Goal: Use online tool/utility: Utilize a website feature to perform a specific function

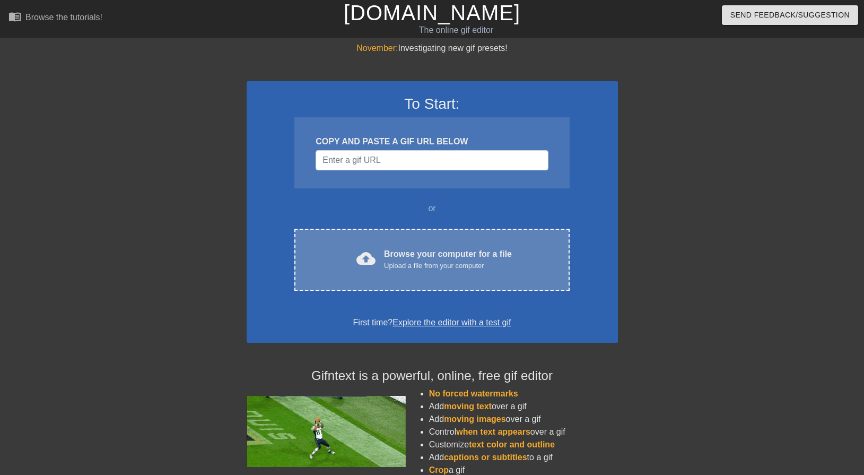
click at [482, 259] on div "Browse your computer for a file Upload a file from your computer" at bounding box center [448, 259] width 128 height 23
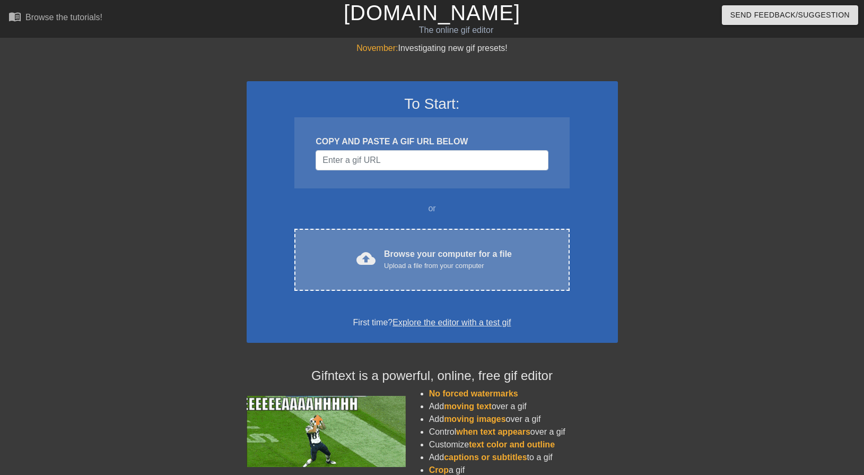
click at [397, 266] on div "Upload a file from your computer" at bounding box center [448, 266] width 128 height 11
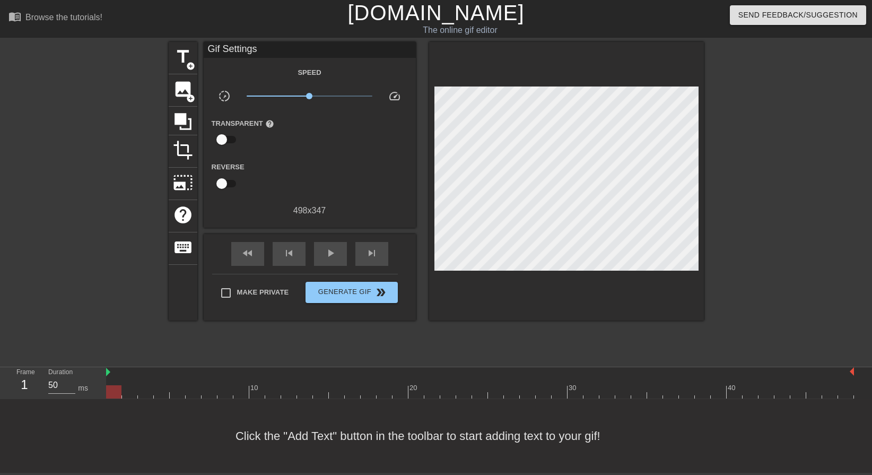
click at [723, 224] on div at bounding box center [796, 201] width 159 height 318
click at [408, 394] on div at bounding box center [480, 391] width 748 height 13
drag, startPoint x: 408, startPoint y: 394, endPoint x: 402, endPoint y: 394, distance: 6.4
click at [402, 394] on div at bounding box center [480, 391] width 748 height 13
click at [388, 394] on div at bounding box center [480, 391] width 748 height 13
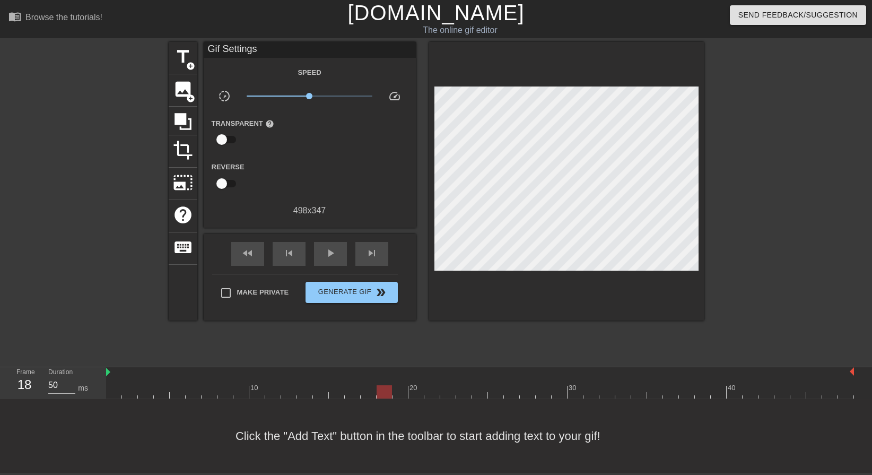
click at [367, 389] on div at bounding box center [480, 391] width 748 height 13
click at [383, 389] on div at bounding box center [480, 391] width 748 height 13
click at [396, 392] on div at bounding box center [480, 391] width 748 height 13
click at [415, 391] on div at bounding box center [480, 391] width 748 height 13
click at [398, 392] on div at bounding box center [480, 391] width 748 height 13
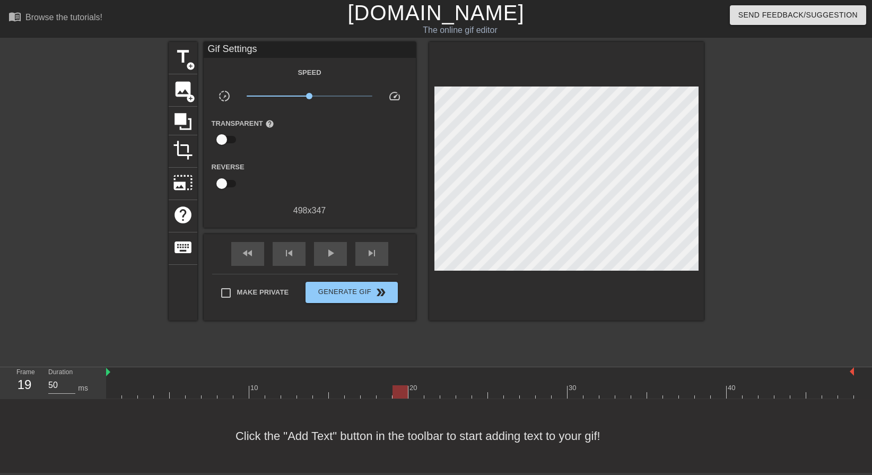
click at [413, 395] on div at bounding box center [480, 391] width 748 height 13
click at [399, 392] on div at bounding box center [480, 391] width 748 height 13
click at [181, 54] on span "title" at bounding box center [183, 57] width 20 height 20
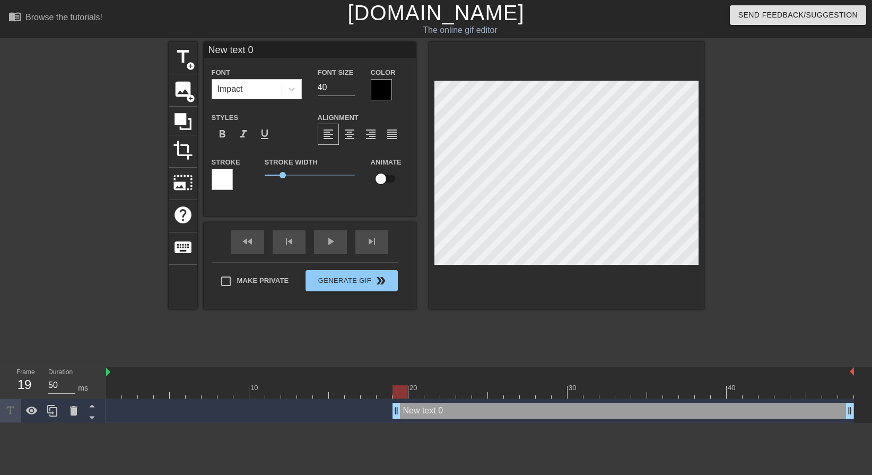
type input "A text 0"
type textarea "A text 0"
type input "AA text 0"
type textarea "AA text 0"
type input "AAl text 0"
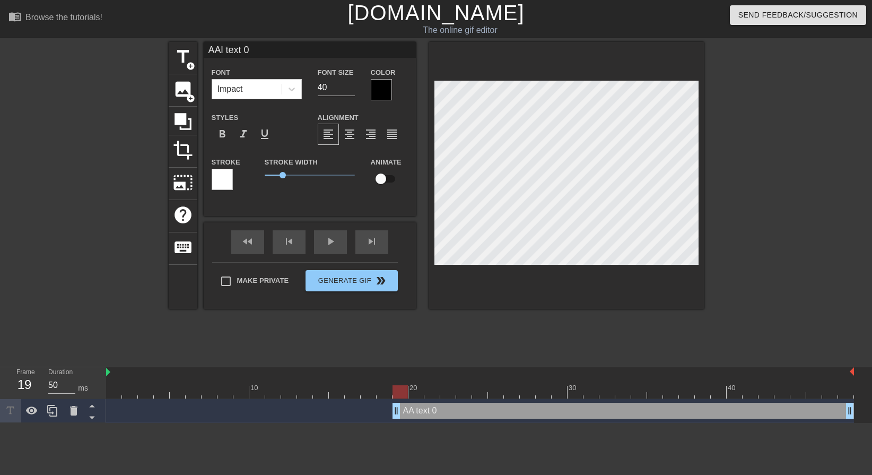
type textarea "AAl text 0"
type input "AAle text 0"
type textarea "AAle text 0"
type input "AAlex text 0"
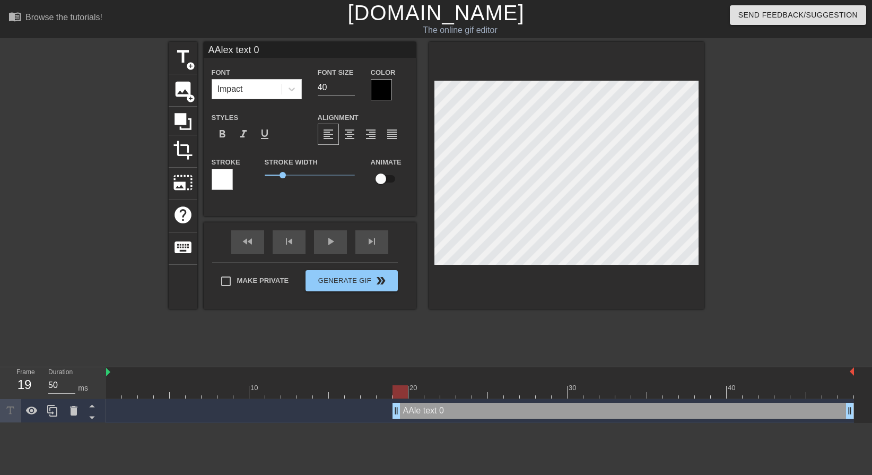
type textarea "AAlex text 0"
type input "AAlexi text 0"
type textarea "AAlexi text 0"
type input "AAlexis text 0"
type textarea "AAlexis text 0"
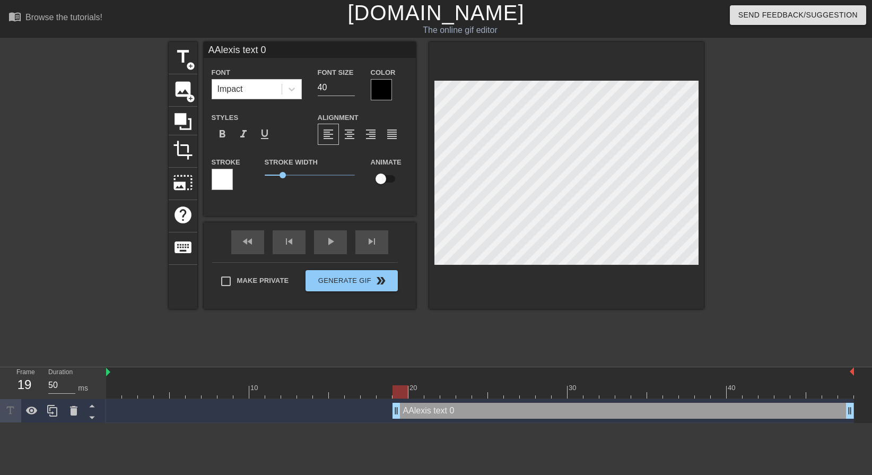
type input "A"
type textarea "A"
type input "Al"
type textarea "Al"
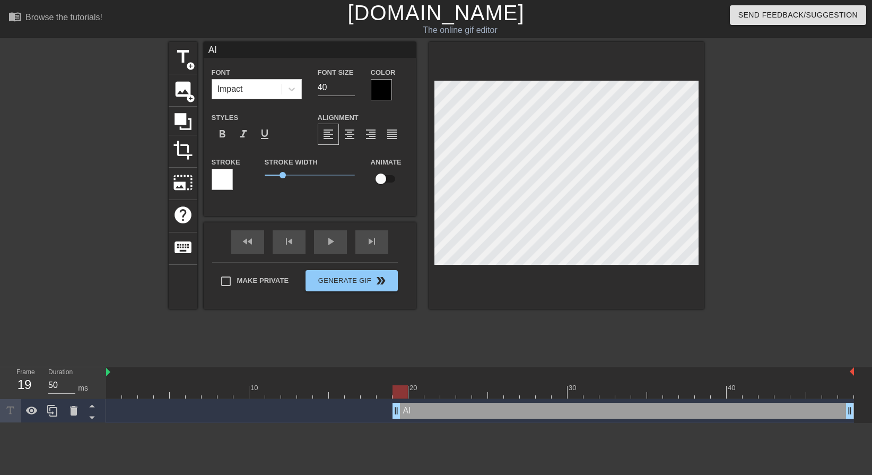
type input "Ale"
type textarea "Ale"
type input "[PERSON_NAME]"
type textarea "[PERSON_NAME]"
type input "[PERSON_NAME]"
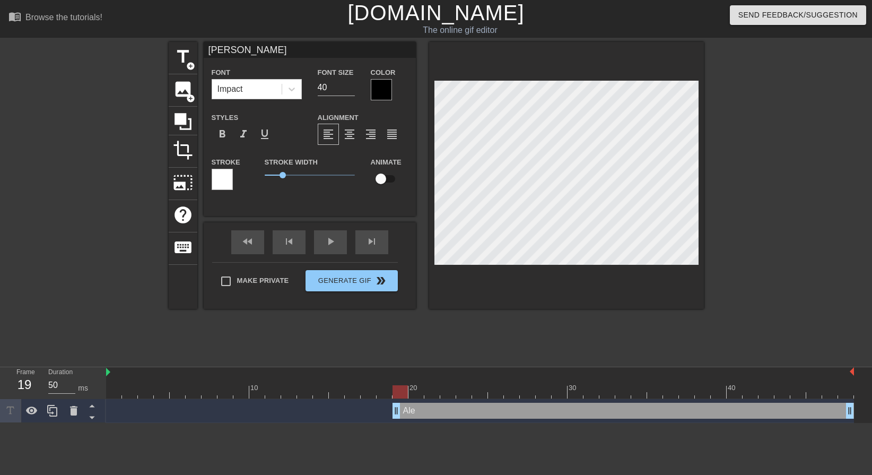
type textarea "[PERSON_NAME]"
type input "[PERSON_NAME]"
type textarea "[PERSON_NAME]"
type input "[PERSON_NAME]!"
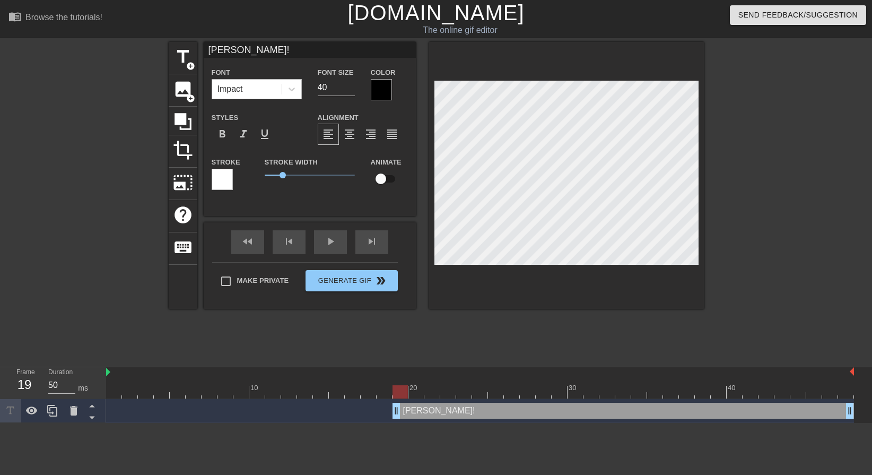
type textarea "[PERSON_NAME]!"
click at [279, 91] on div "Impact" at bounding box center [247, 89] width 70 height 19
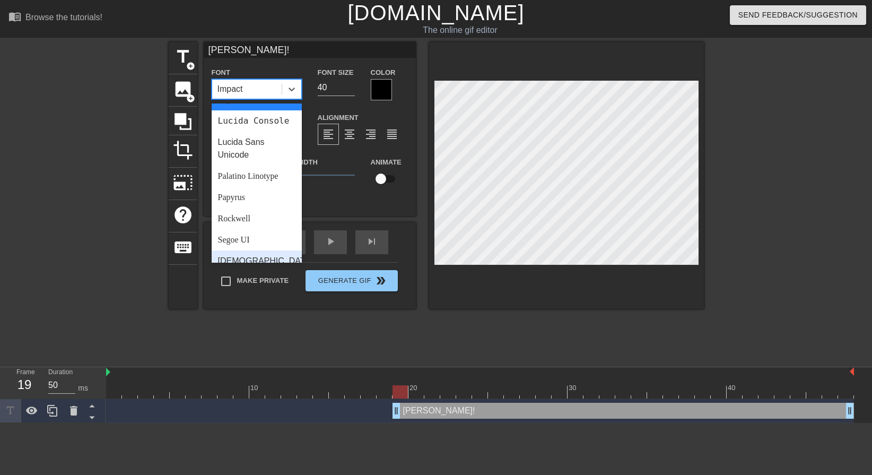
scroll to position [380, 0]
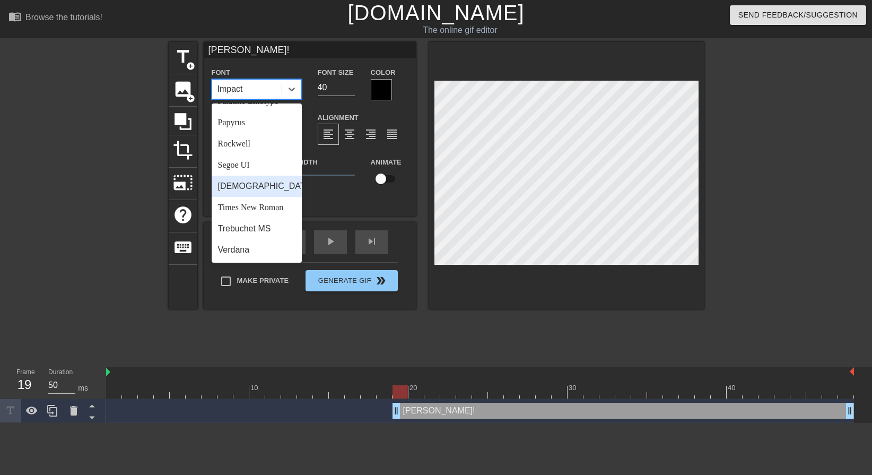
click at [259, 188] on div "[DEMOGRAPHIC_DATA]" at bounding box center [257, 186] width 90 height 21
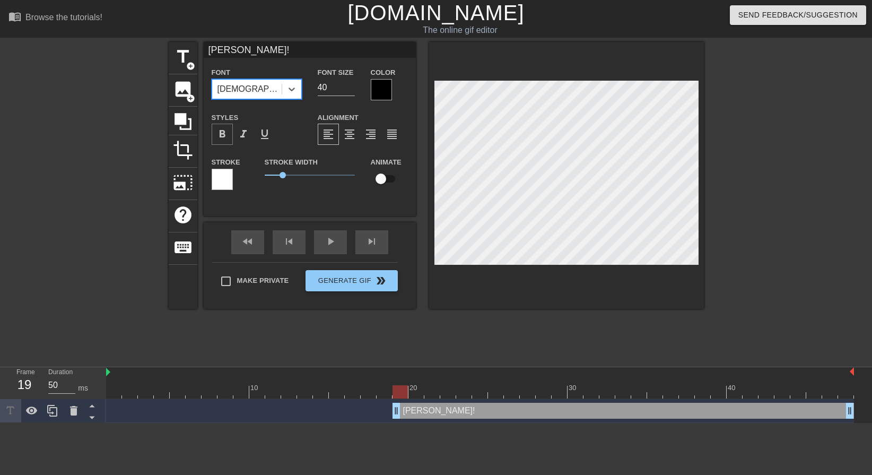
click at [221, 137] on span "format_bold" at bounding box center [222, 134] width 13 height 13
click at [385, 84] on div at bounding box center [381, 89] width 21 height 21
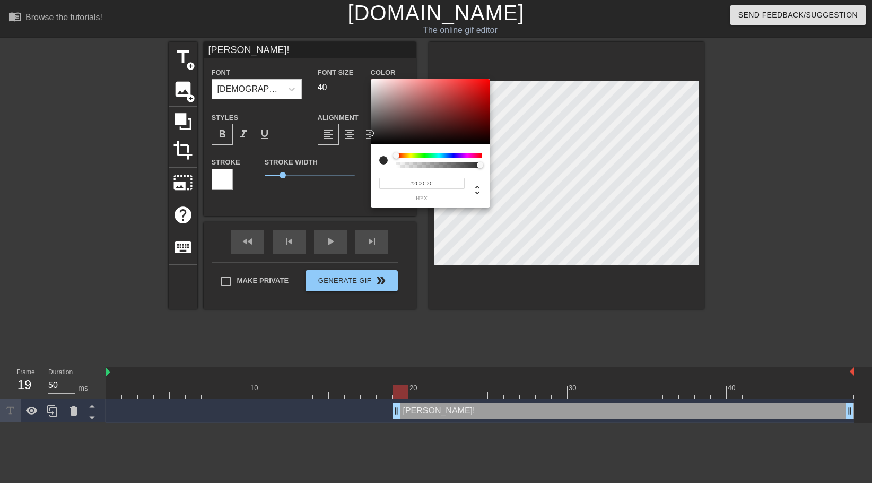
type input "#303030"
drag, startPoint x: 377, startPoint y: 130, endPoint x: 366, endPoint y: 132, distance: 11.3
click at [366, 132] on div "#303030 hex" at bounding box center [436, 241] width 872 height 483
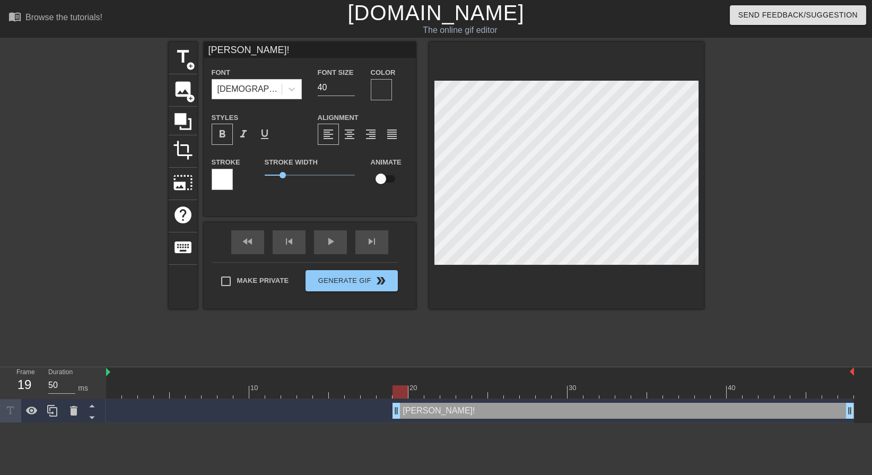
click at [220, 178] on div at bounding box center [222, 179] width 21 height 21
click at [229, 175] on div at bounding box center [222, 179] width 21 height 21
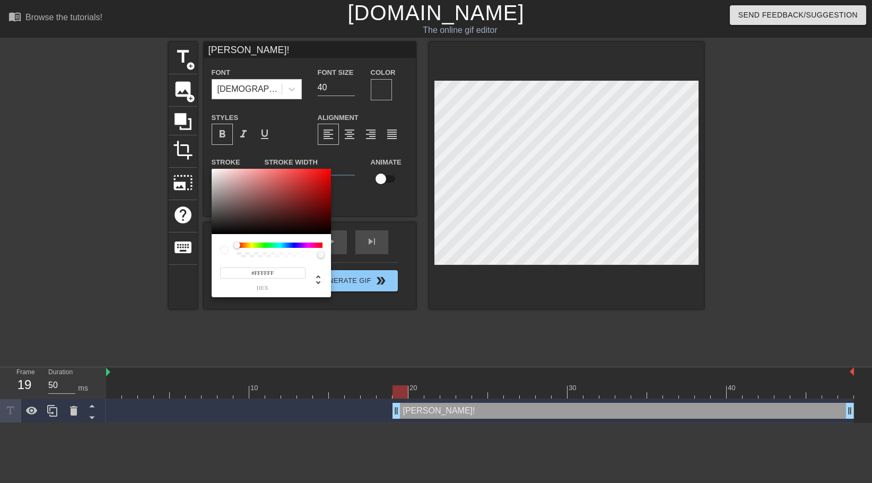
type input "255"
type input "0"
drag, startPoint x: 320, startPoint y: 254, endPoint x: 234, endPoint y: 259, distance: 86.6
click at [234, 258] on div "255 r 255 g 255 b 0 a" at bounding box center [271, 265] width 119 height 63
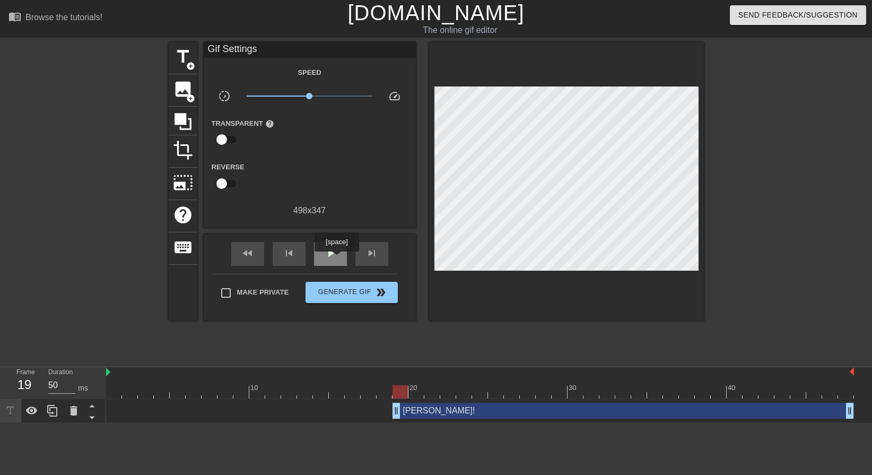
click at [336, 258] on div "play_arrow" at bounding box center [330, 254] width 33 height 24
click at [327, 250] on span "pause" at bounding box center [330, 253] width 13 height 13
click at [741, 394] on div at bounding box center [480, 391] width 748 height 13
click at [749, 393] on div at bounding box center [480, 391] width 748 height 13
drag, startPoint x: 848, startPoint y: 415, endPoint x: 784, endPoint y: 422, distance: 64.6
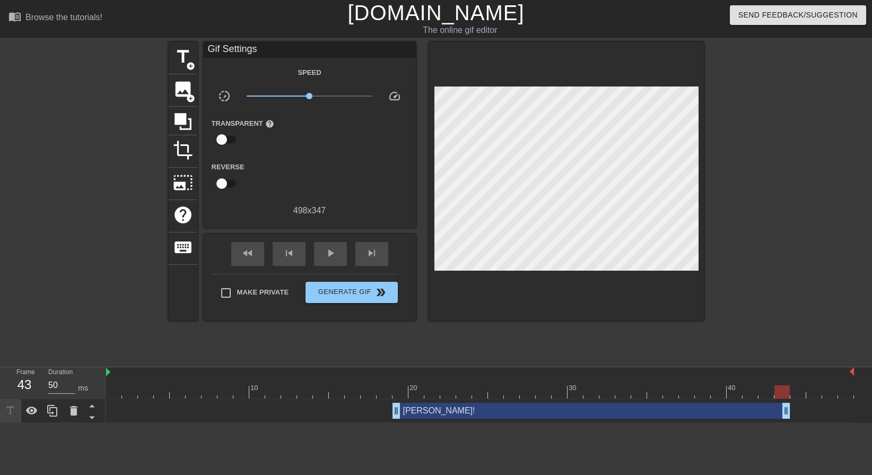
click at [784, 422] on div "[PERSON_NAME]! drag_handle drag_handle" at bounding box center [480, 411] width 748 height 24
click at [320, 254] on div "play_arrow" at bounding box center [330, 254] width 33 height 24
click at [389, 423] on html "menu_book Browse the tutorials! [DOMAIN_NAME] The online gif editor Send Feedba…" at bounding box center [436, 211] width 872 height 423
click at [327, 249] on span "pause" at bounding box center [330, 253] width 13 height 13
click at [780, 389] on div at bounding box center [480, 391] width 748 height 13
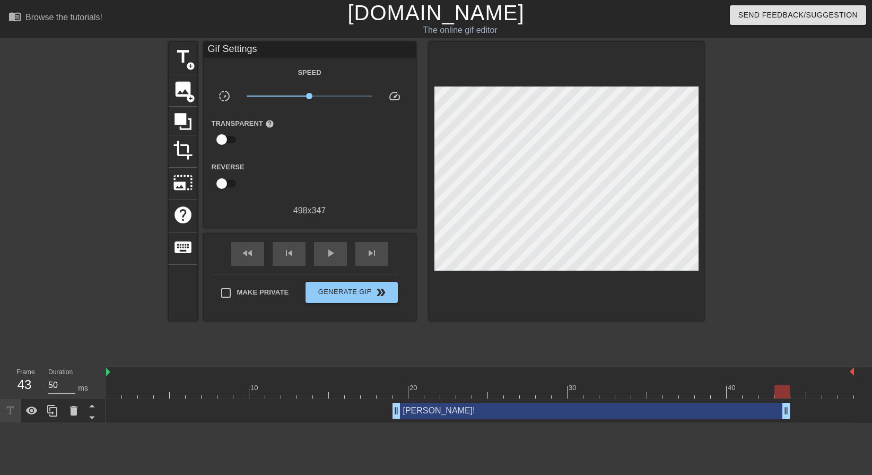
drag, startPoint x: 30, startPoint y: 385, endPoint x: 15, endPoint y: 384, distance: 14.9
click at [15, 384] on div "Frame 43" at bounding box center [24, 382] width 32 height 31
click at [447, 423] on html "menu_book Browse the tutorials! [DOMAIN_NAME] The online gif editor Send Feedba…" at bounding box center [436, 211] width 872 height 423
click at [441, 423] on html "menu_book Browse the tutorials! [DOMAIN_NAME] The online gif editor Send Feedba…" at bounding box center [436, 211] width 872 height 423
click at [319, 254] on div "play_arrow" at bounding box center [330, 254] width 33 height 24
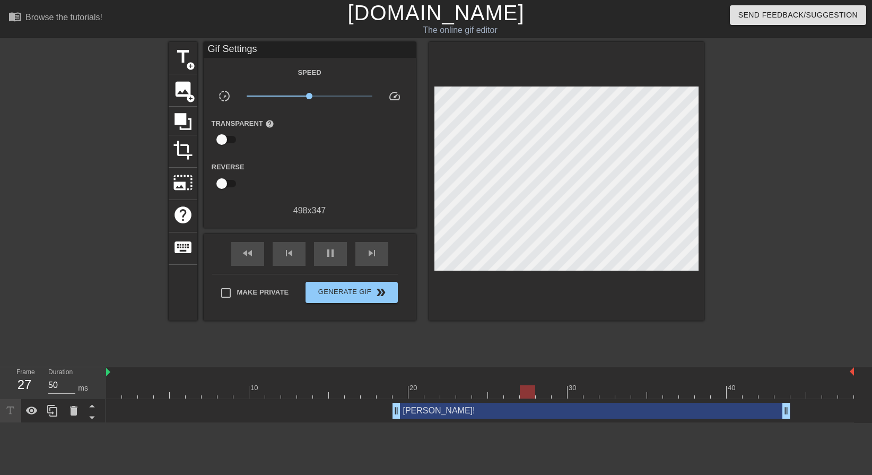
click at [751, 284] on div at bounding box center [796, 201] width 159 height 318
click at [321, 251] on div "pause" at bounding box center [330, 254] width 33 height 24
click at [380, 286] on span "double_arrow" at bounding box center [381, 292] width 13 height 13
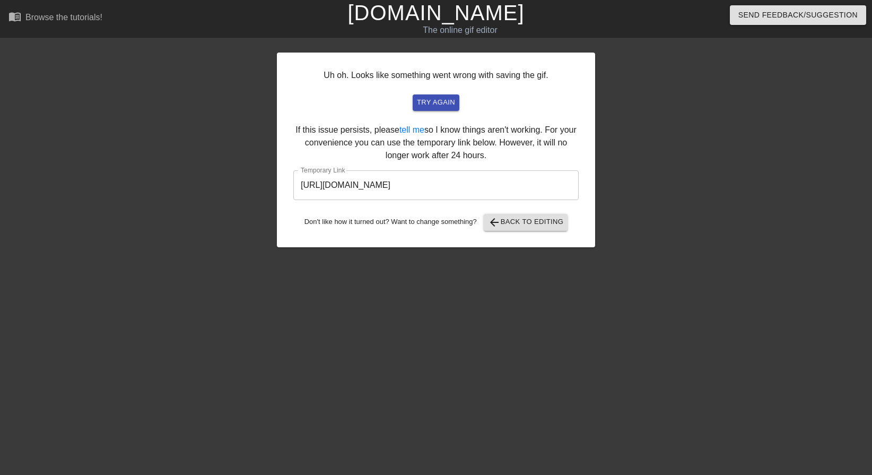
click at [530, 294] on div "Uh oh. Looks like something went wrong with saving the gif. try again If this i…" at bounding box center [436, 201] width 318 height 318
click at [428, 186] on input "[URL][DOMAIN_NAME]" at bounding box center [435, 185] width 285 height 30
